Goal: Information Seeking & Learning: Learn about a topic

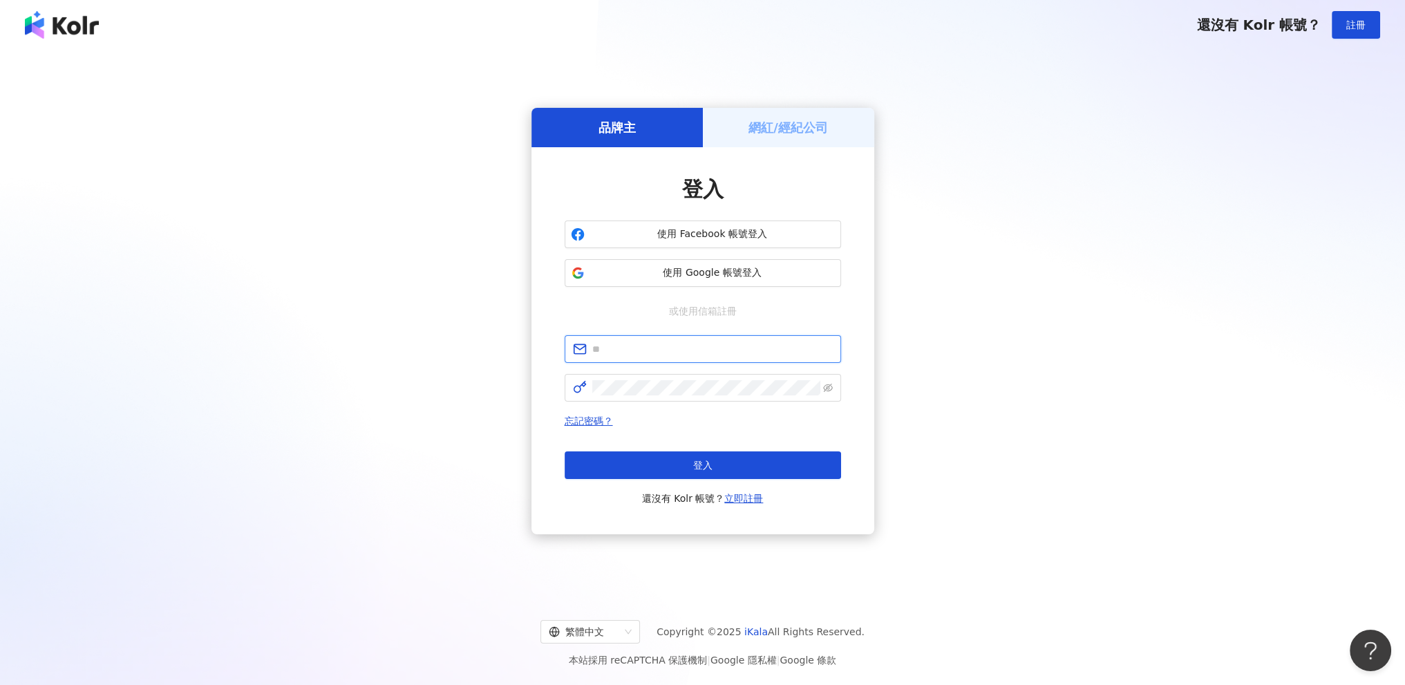
click at [686, 345] on input "text" at bounding box center [712, 348] width 240 height 15
paste input "**********"
type input "**********"
click at [694, 455] on button "登入" at bounding box center [702, 465] width 276 height 28
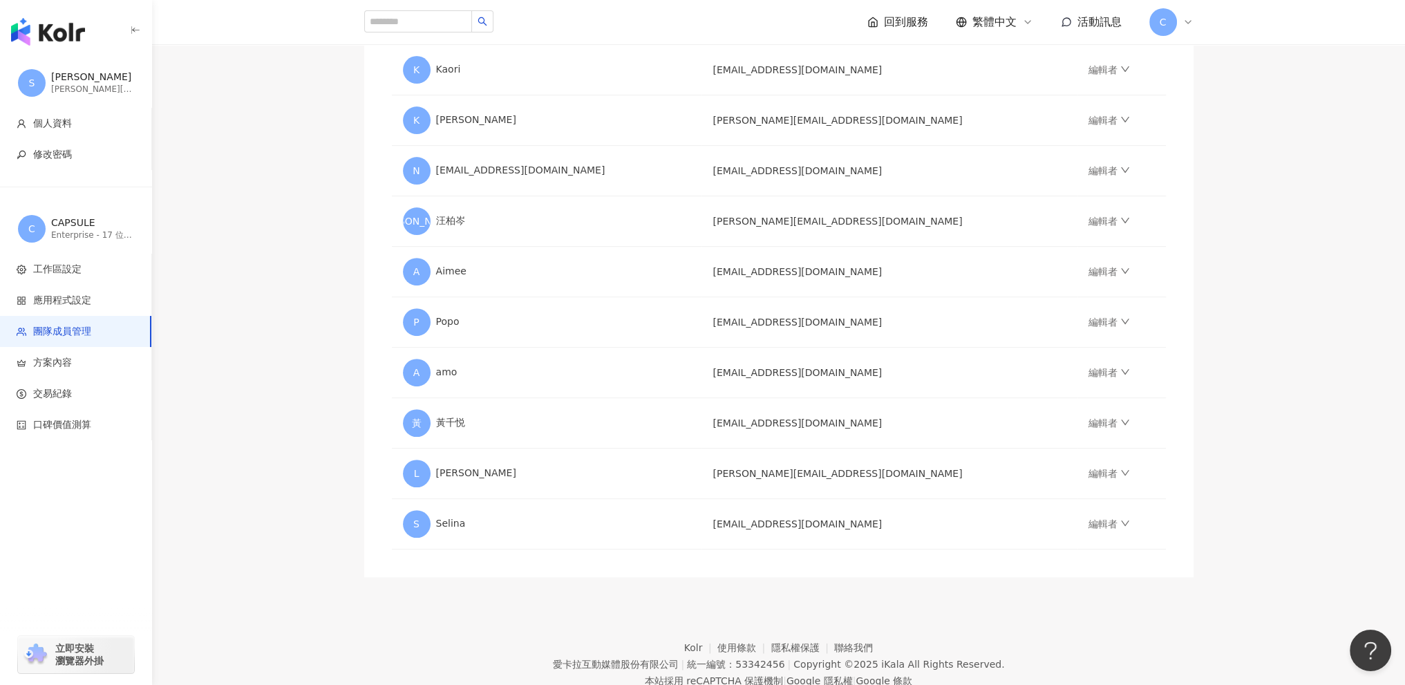
scroll to position [464, 0]
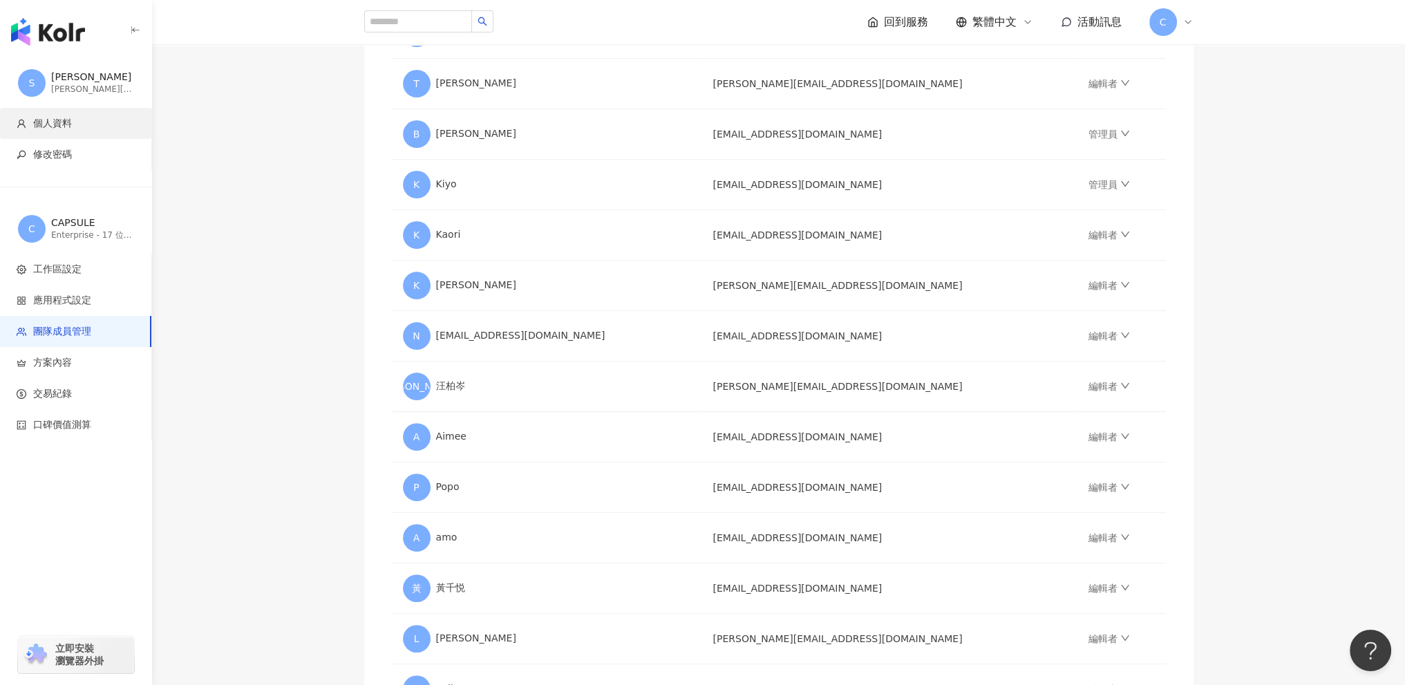
click at [59, 128] on span "個人資料" at bounding box center [52, 124] width 39 height 14
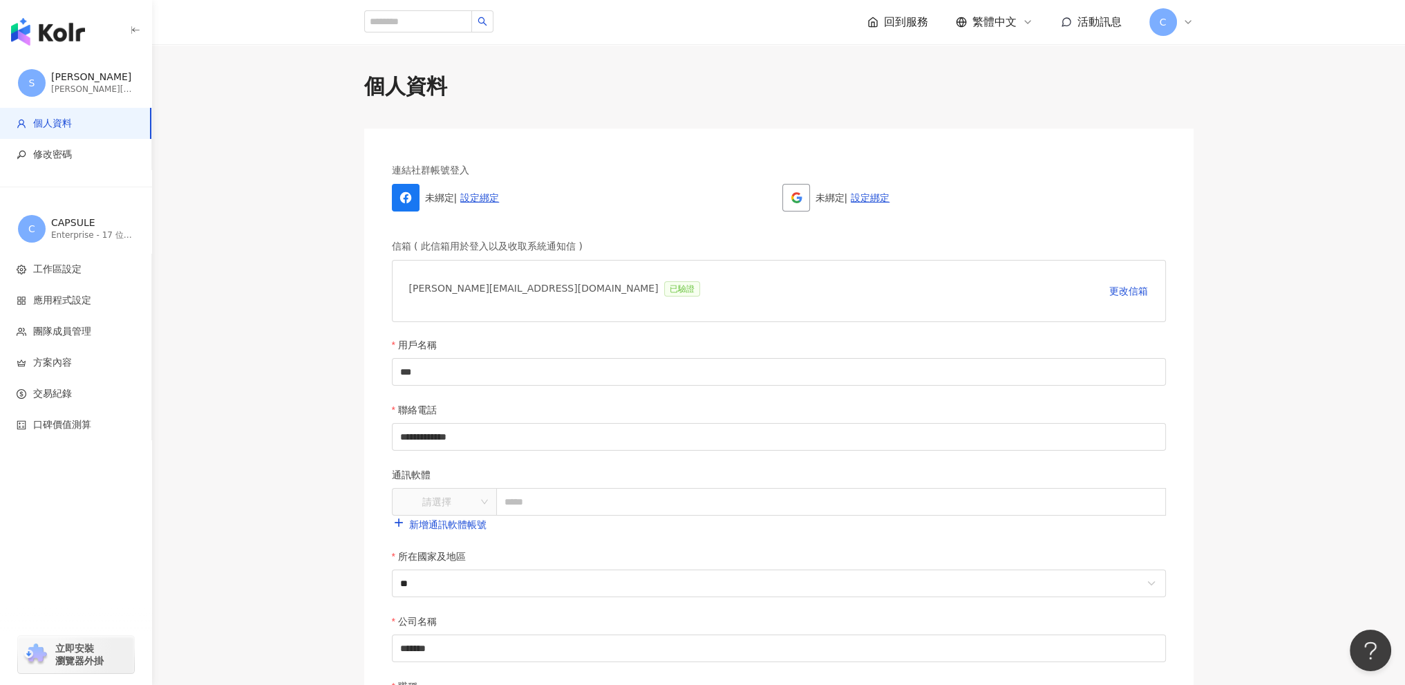
click at [80, 32] on img "button" at bounding box center [48, 32] width 74 height 28
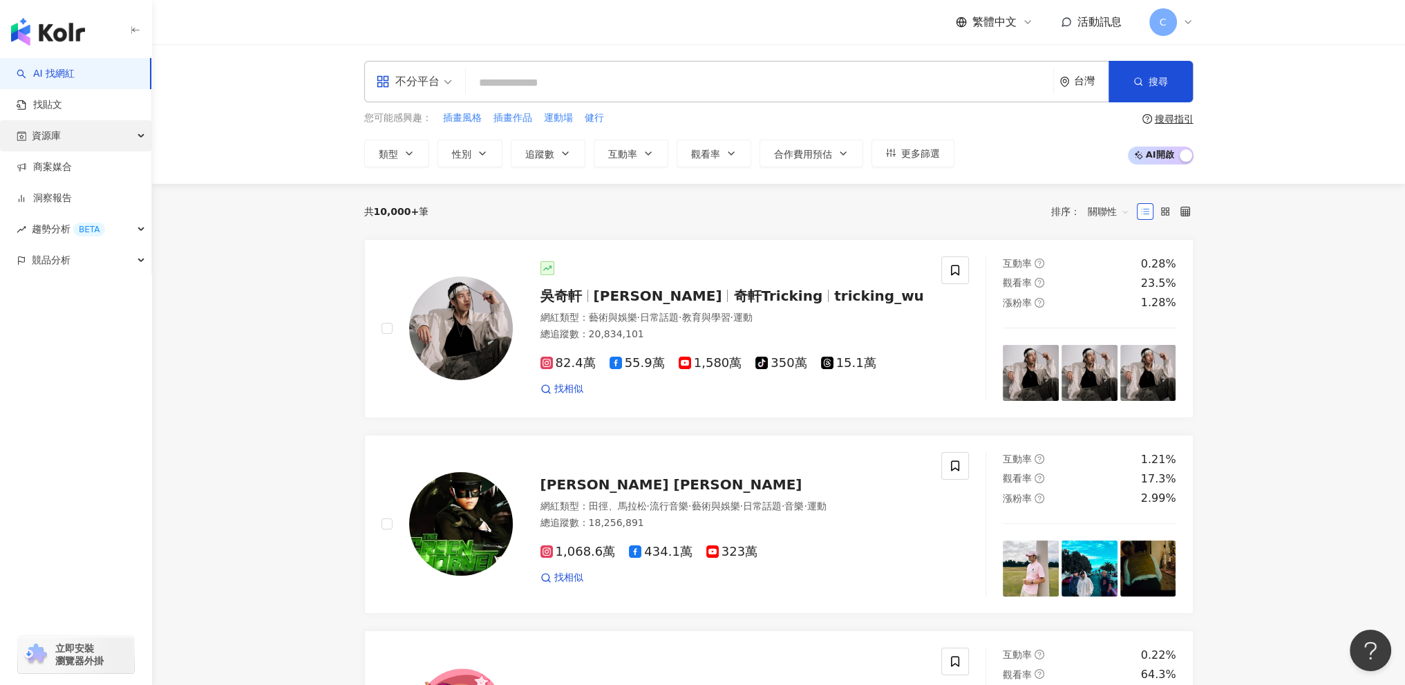
click at [88, 129] on div "資源庫" at bounding box center [75, 135] width 151 height 31
click at [62, 105] on link "找貼文" at bounding box center [40, 105] width 46 height 14
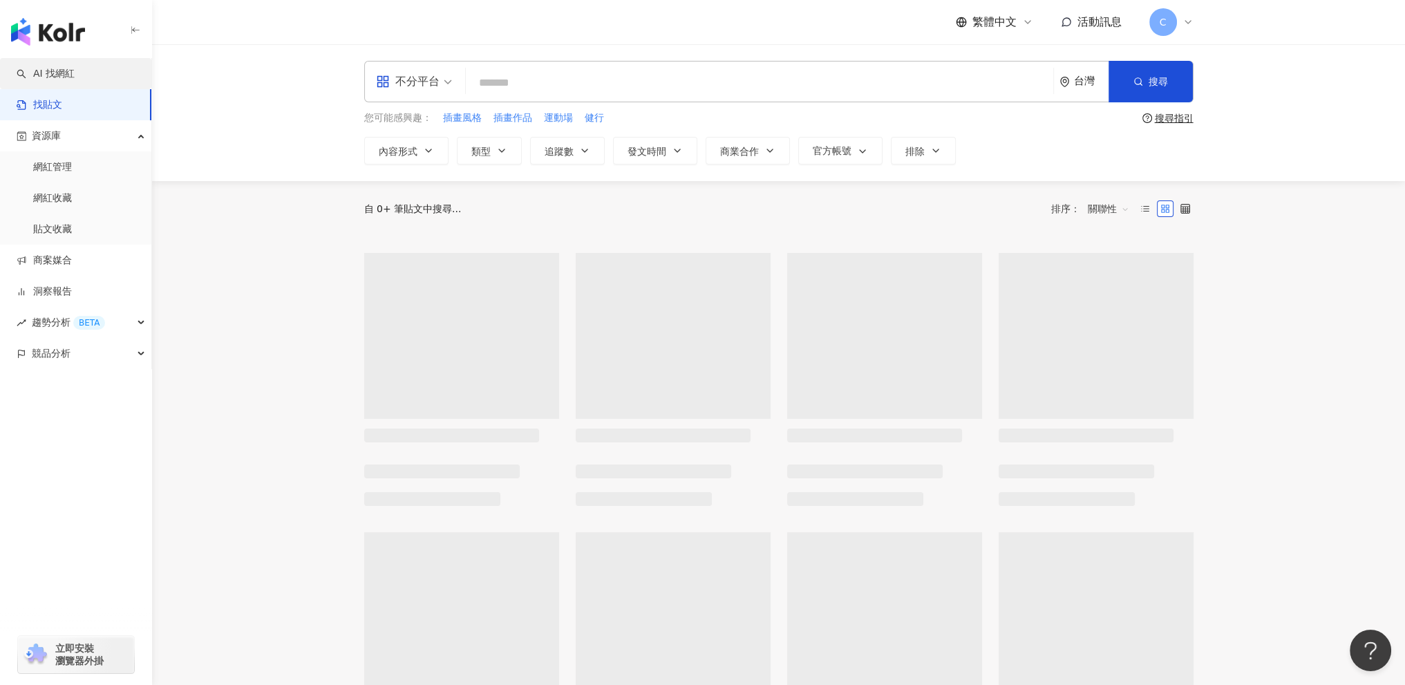
click at [75, 67] on link "AI 找網紅" at bounding box center [46, 74] width 58 height 14
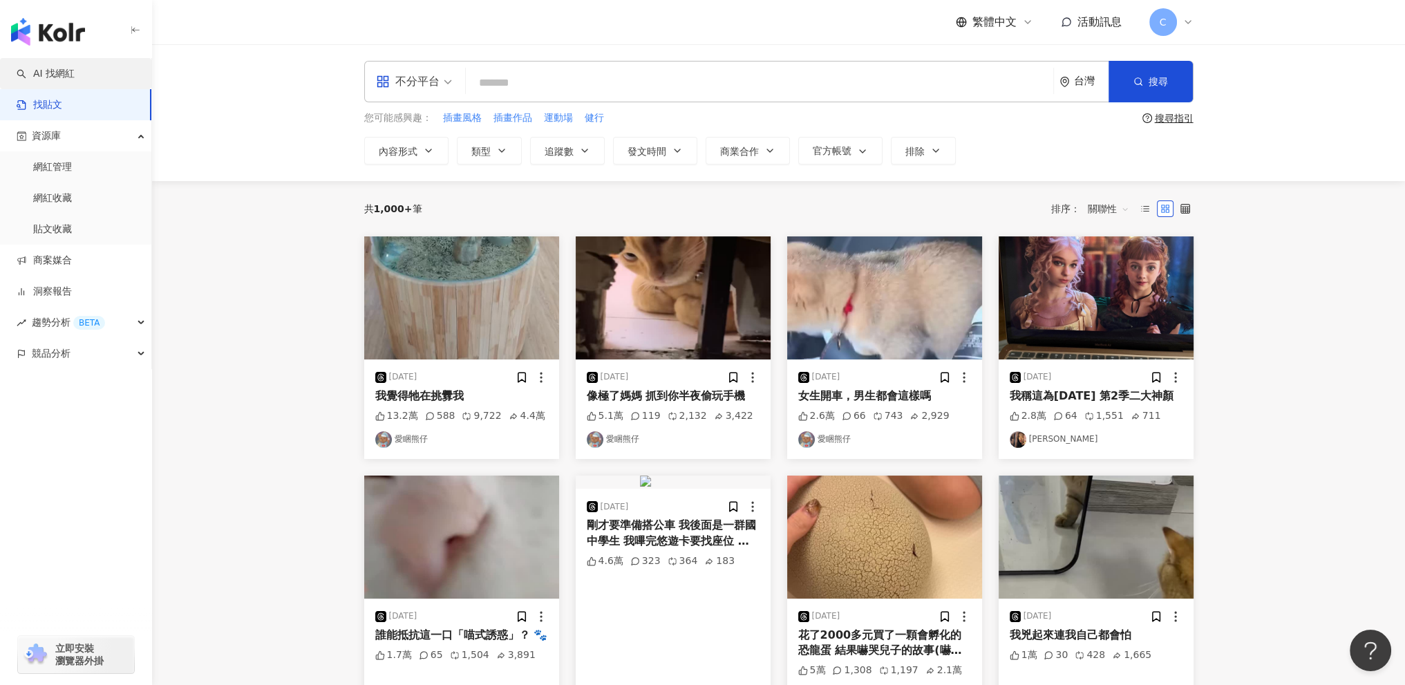
click at [75, 77] on link "AI 找網紅" at bounding box center [46, 74] width 58 height 14
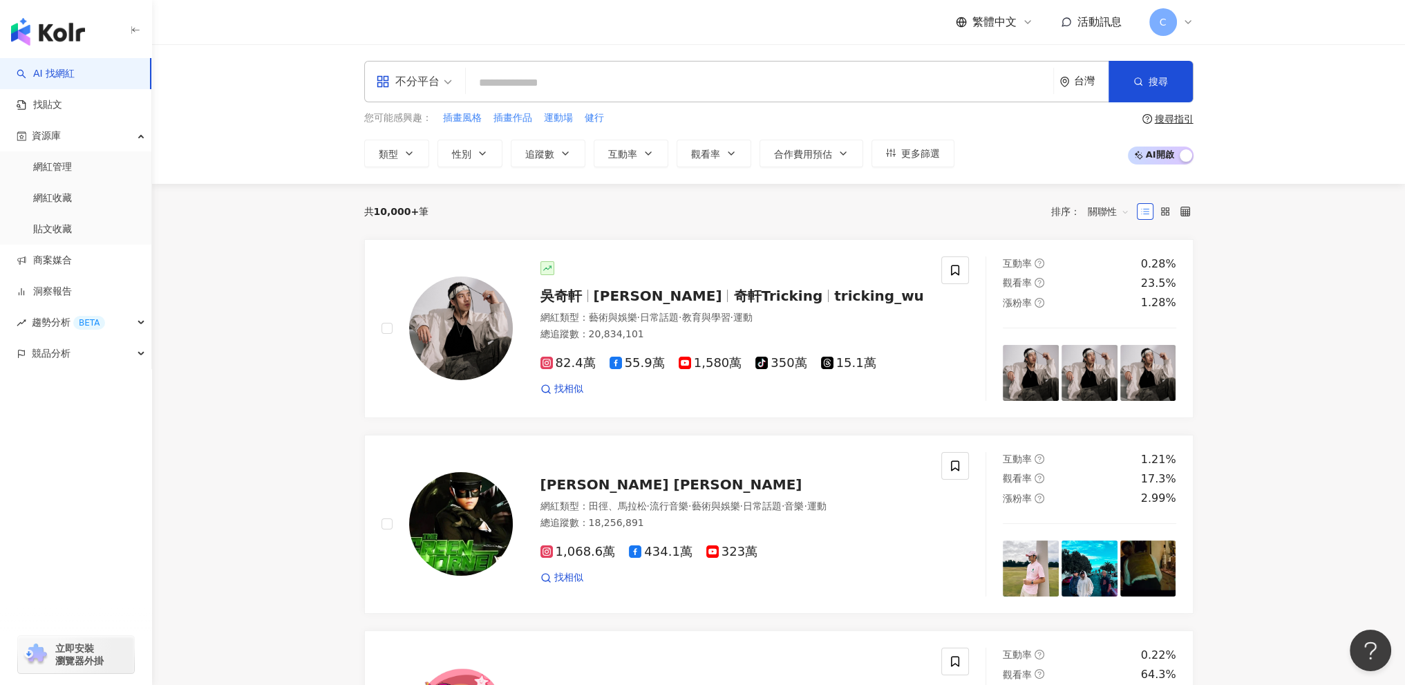
click at [562, 89] on input "search" at bounding box center [759, 83] width 576 height 26
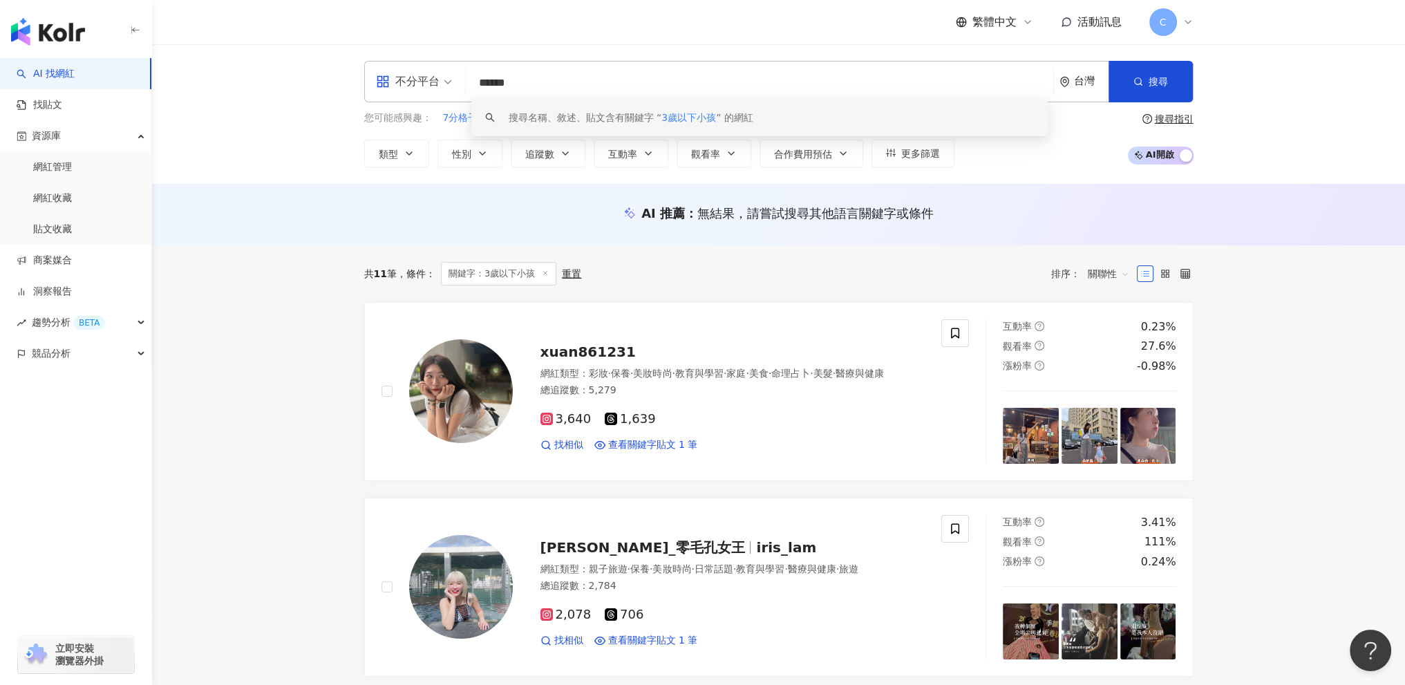
type input "******"
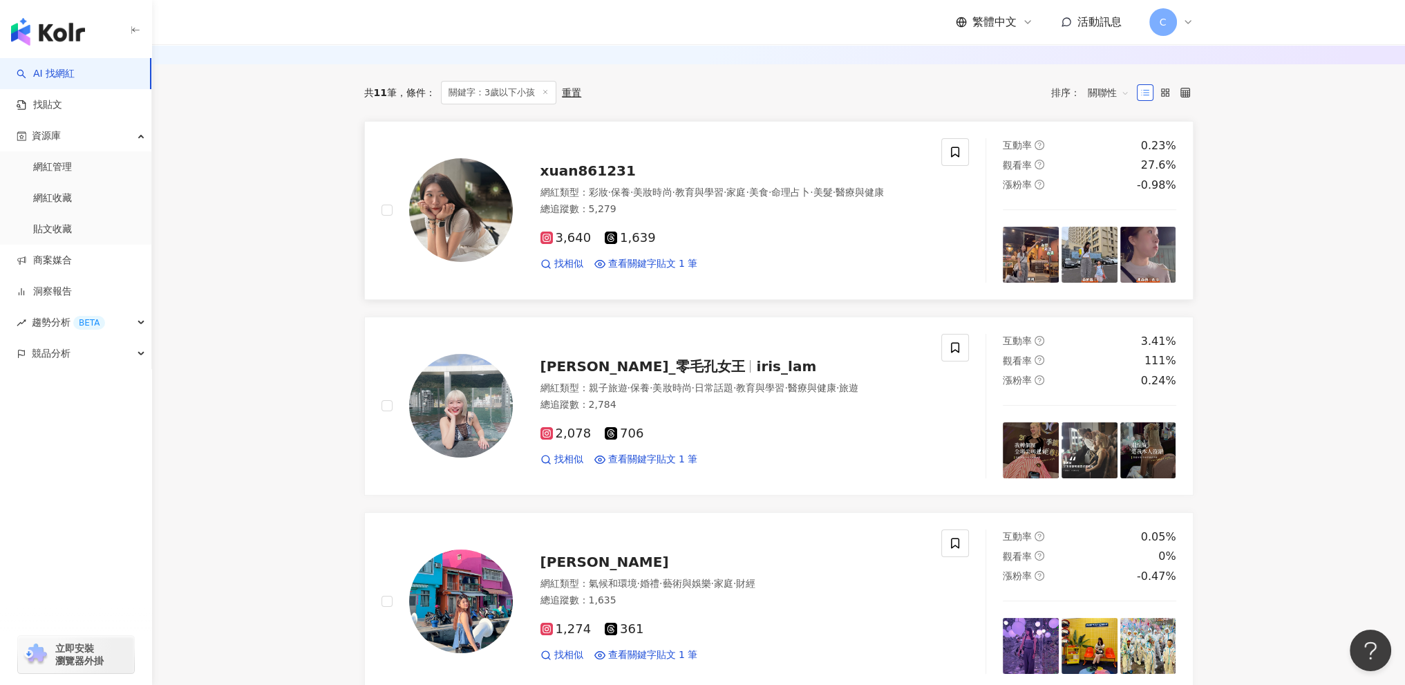
scroll to position [276, 0]
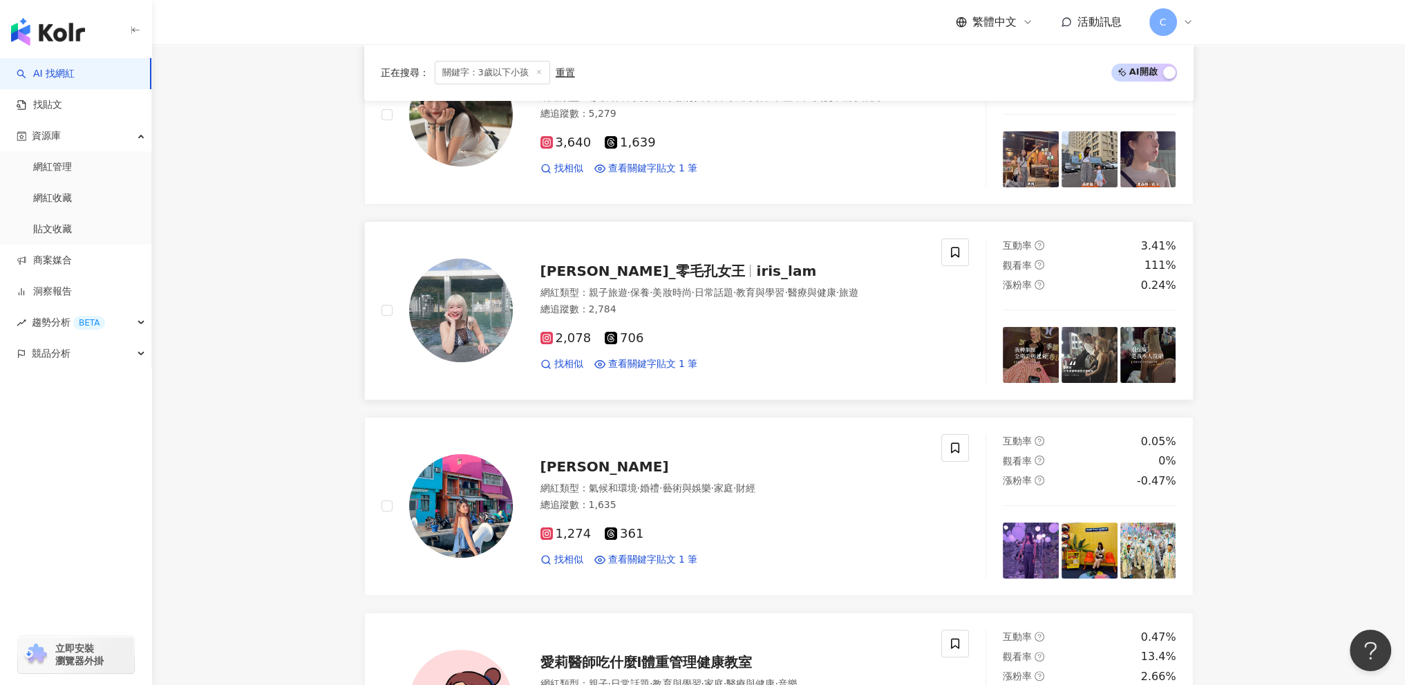
click at [783, 381] on div "Iris蓉_零毛孔女王 iris_lam 網紅類型 ： 親子旅遊 · 保養 · 美妝時尚 · 日常話題 · 教育與學習 · 醫療與健康 · 旅遊 總追蹤數 ：…" at bounding box center [661, 310] width 560 height 144
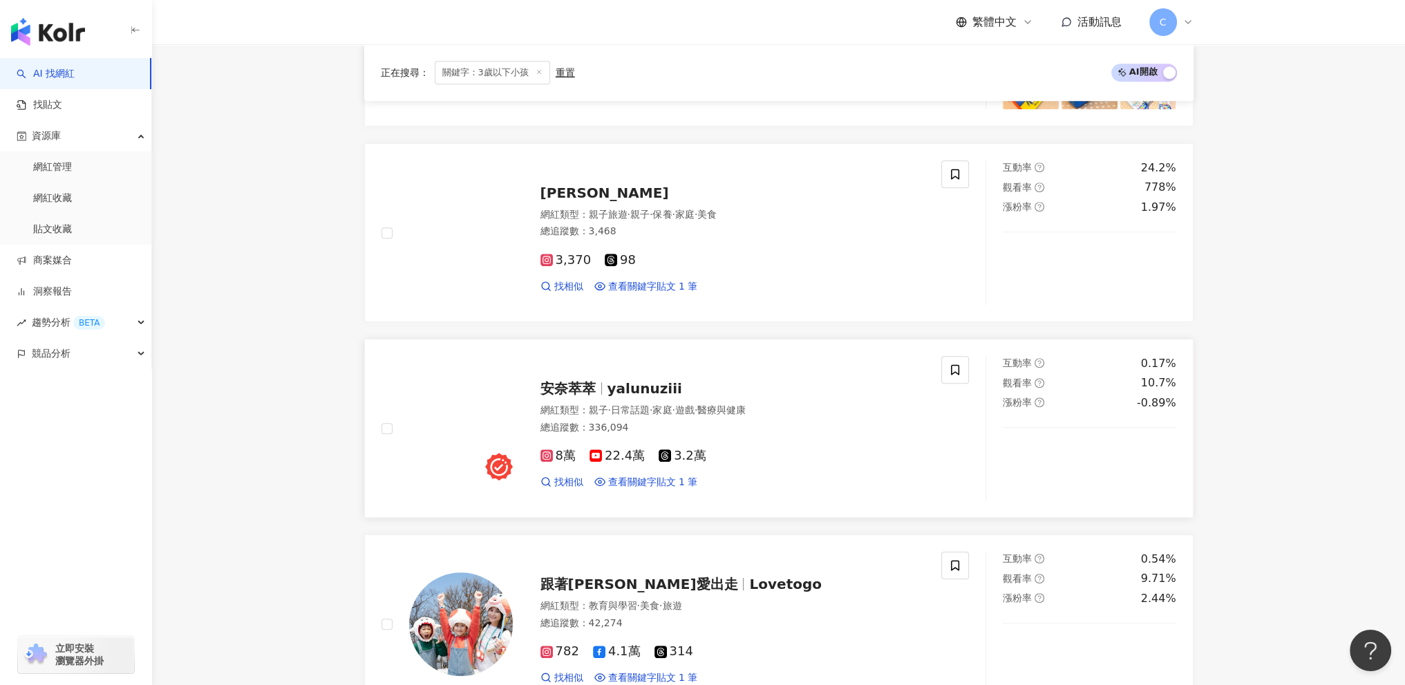
scroll to position [898, 0]
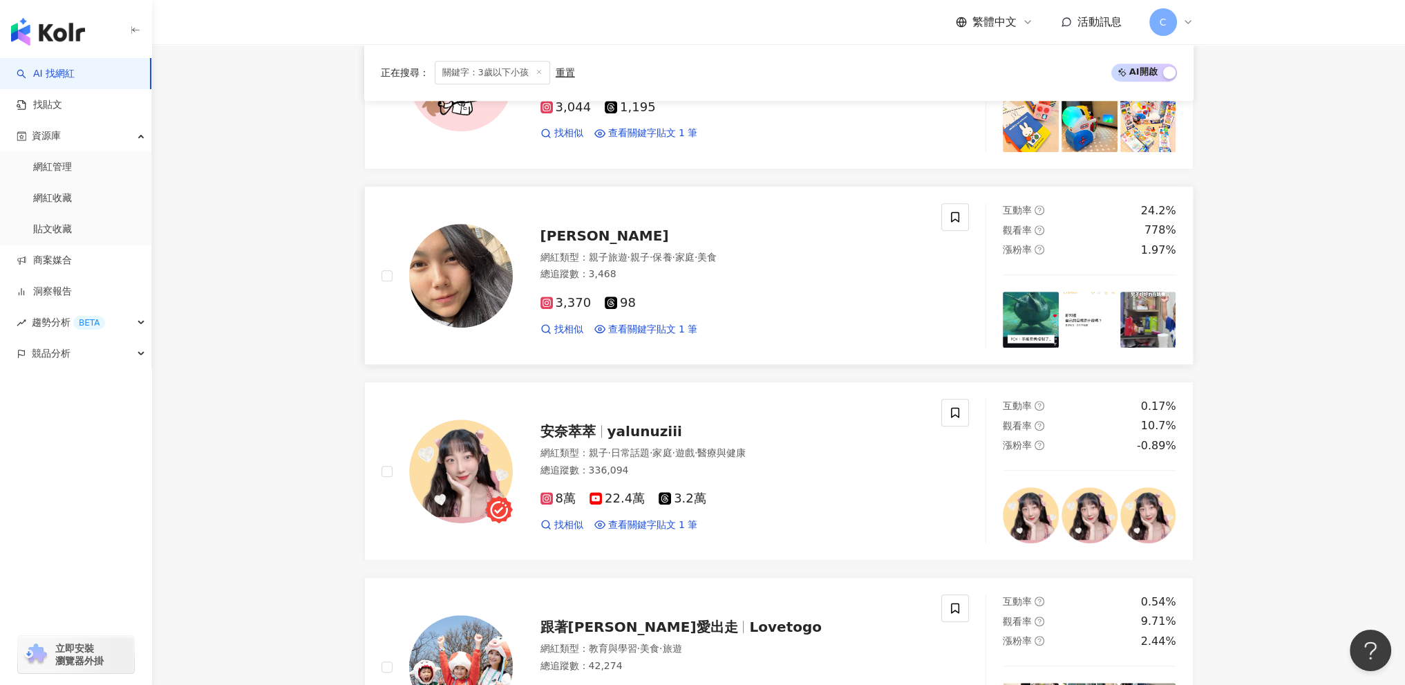
click at [673, 238] on div "[PERSON_NAME]" at bounding box center [732, 235] width 385 height 19
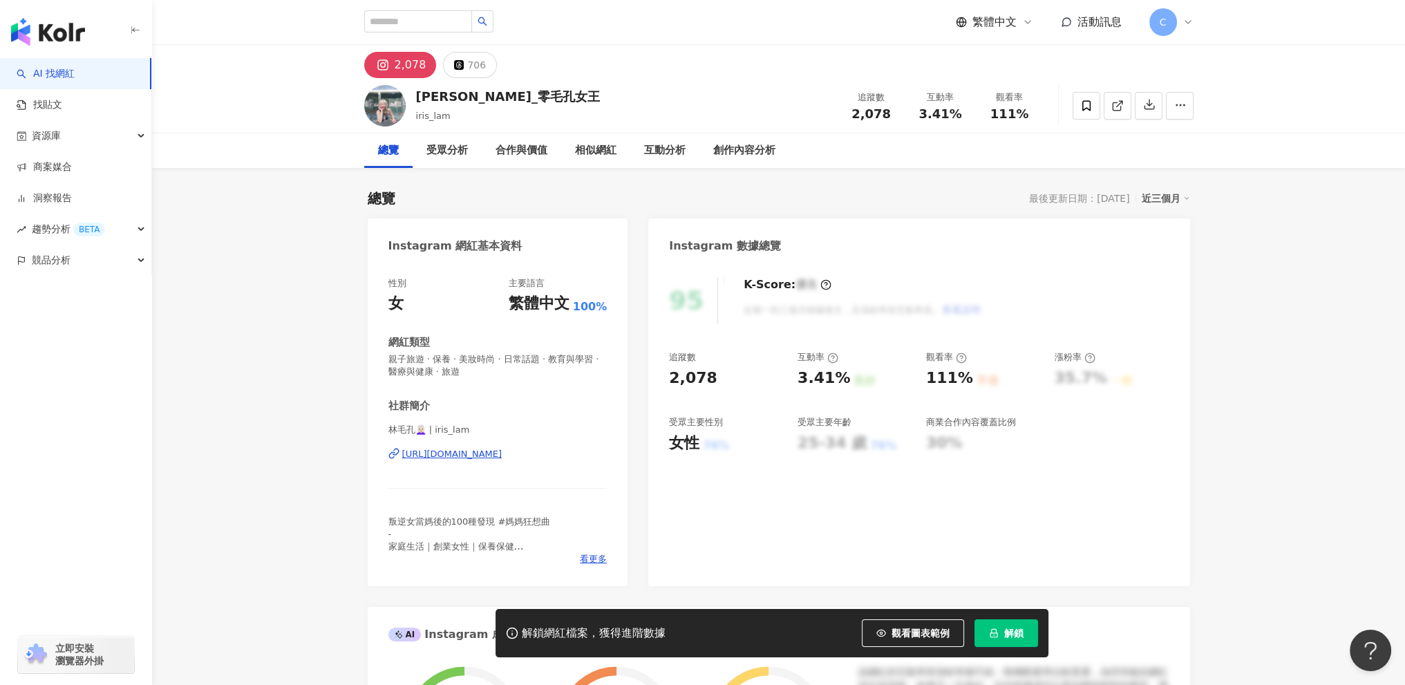
click at [489, 455] on div "https://www.instagram.com/iris_lam/" at bounding box center [452, 454] width 100 height 12
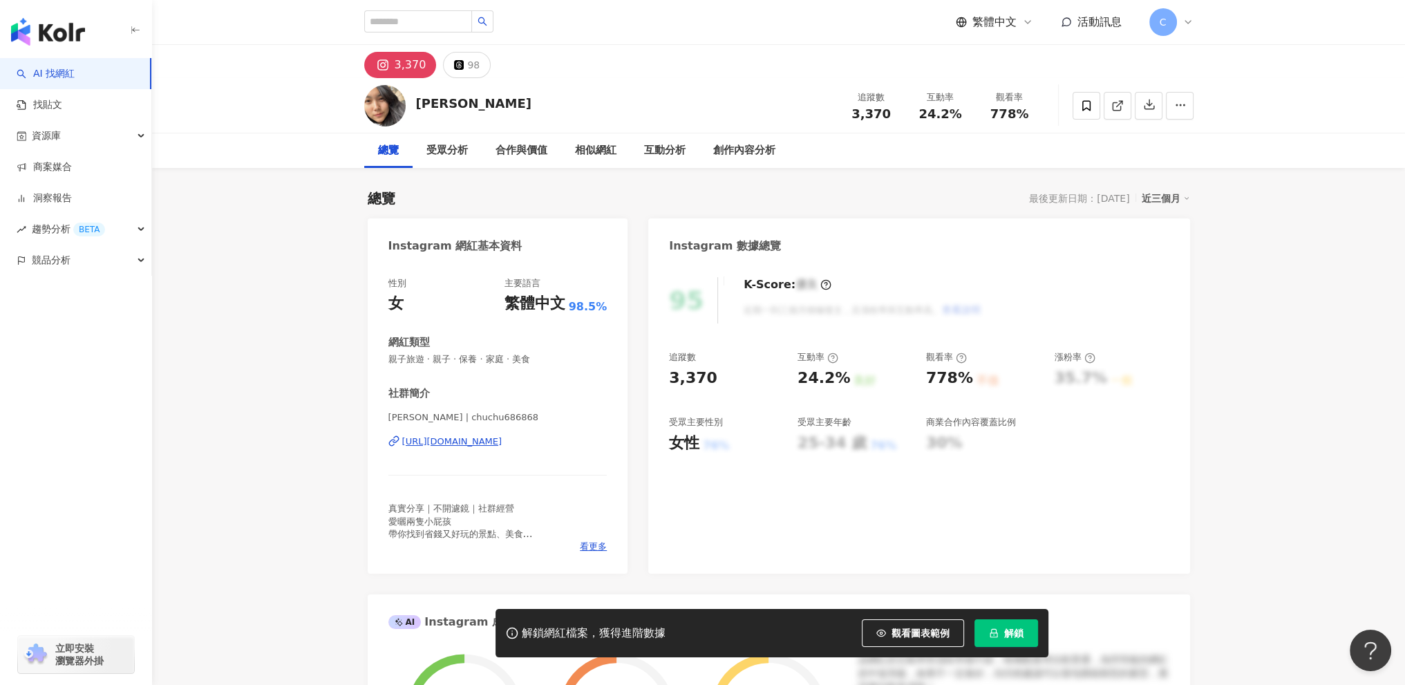
click at [1020, 636] on span "解鎖" at bounding box center [1013, 632] width 19 height 11
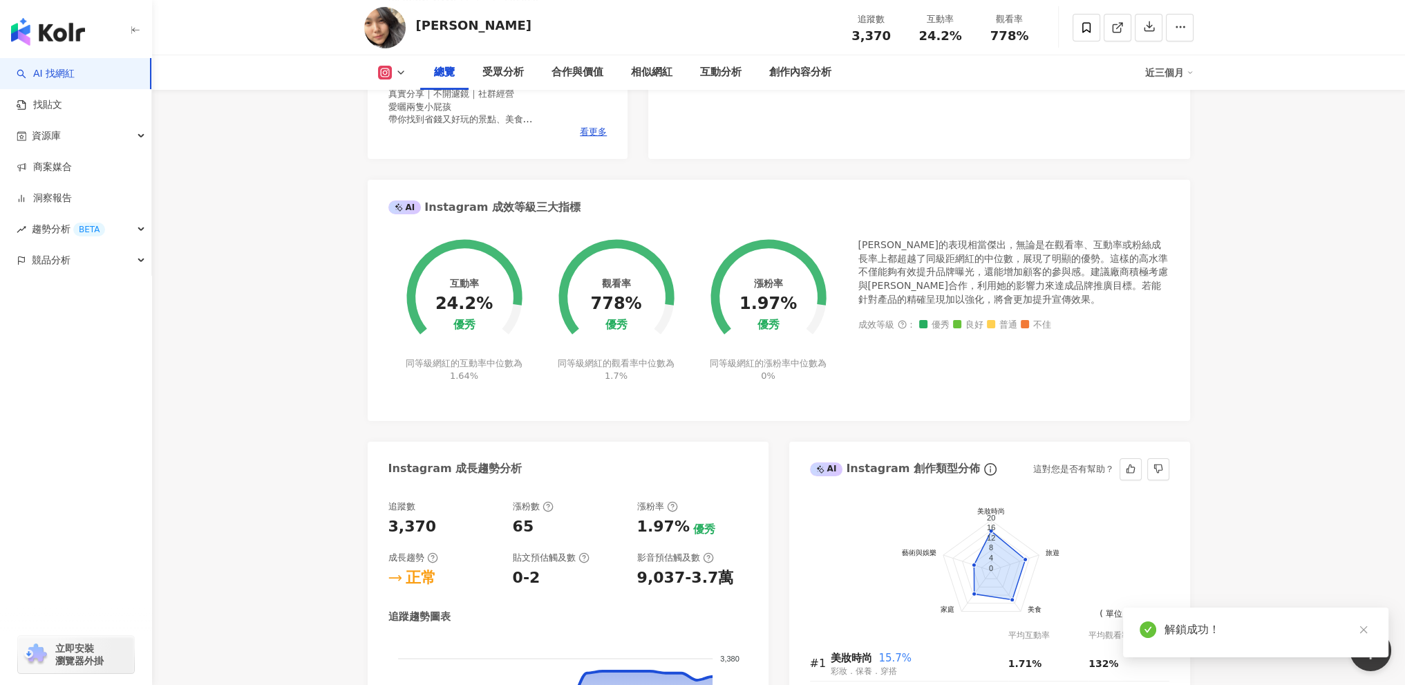
scroll to position [691, 0]
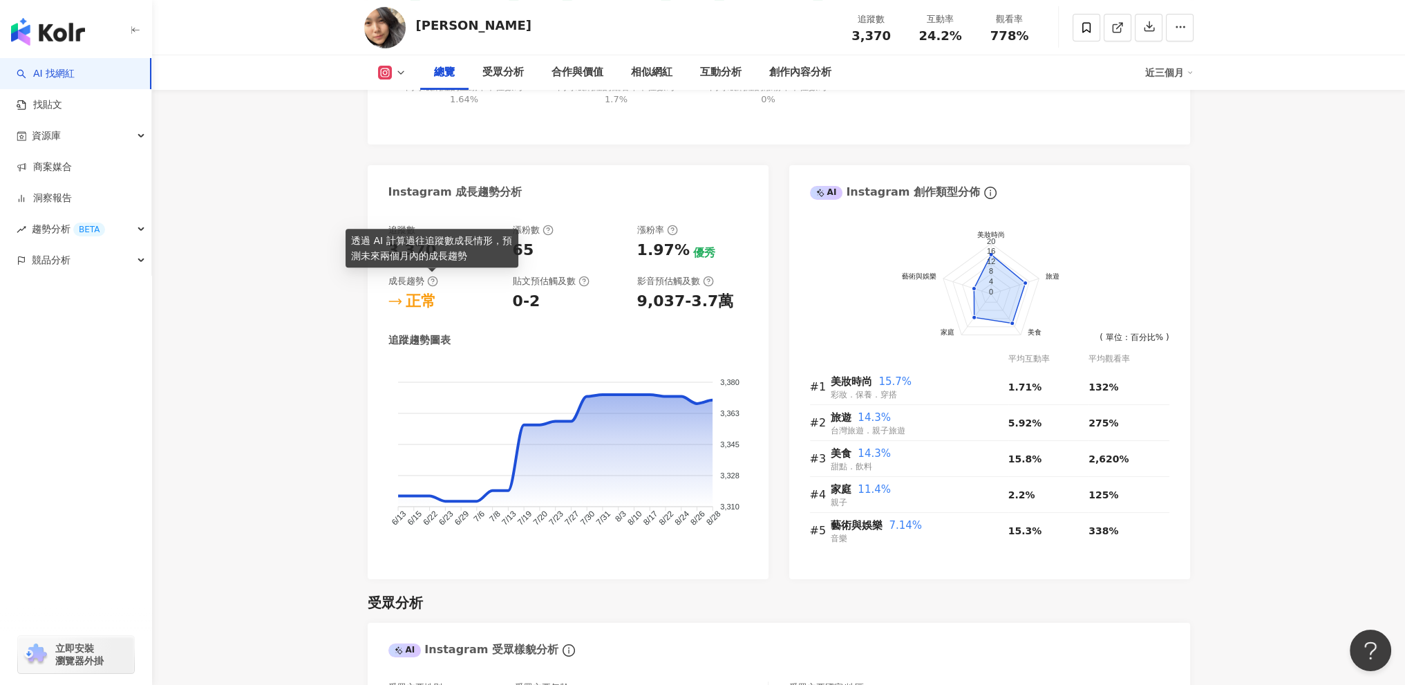
click at [428, 284] on circle at bounding box center [432, 280] width 9 height 9
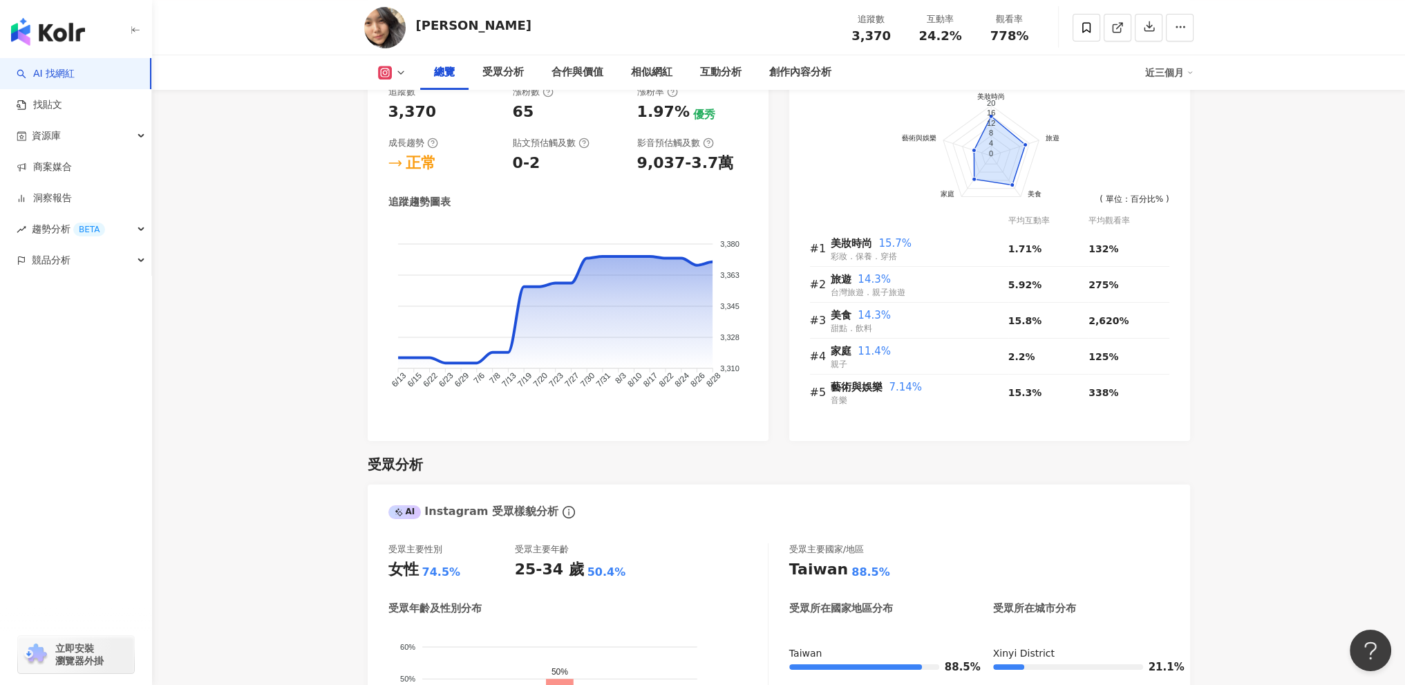
scroll to position [1105, 0]
